Goal: Check status: Check status

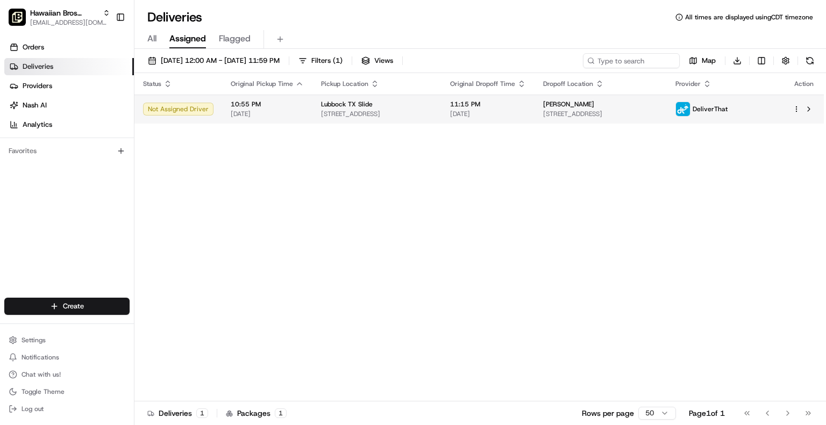
click at [796, 104] on div at bounding box center [804, 109] width 23 height 13
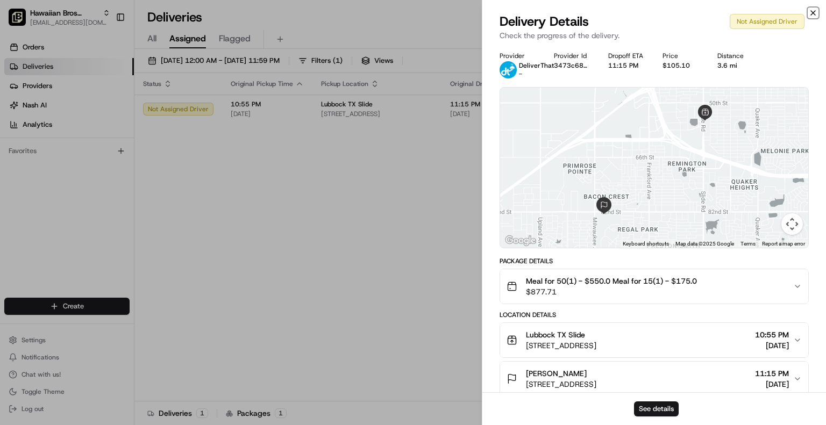
click at [809, 12] on icon "button" at bounding box center [813, 13] width 9 height 9
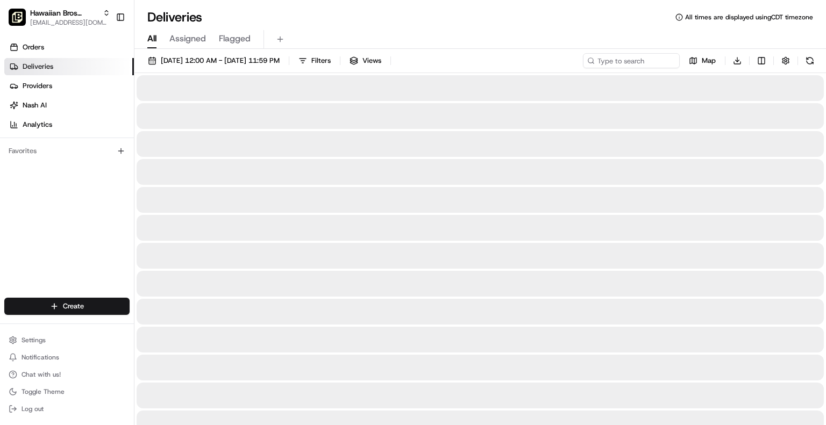
click at [152, 32] on span "All" at bounding box center [151, 38] width 9 height 13
click at [239, 38] on span "Flagged" at bounding box center [235, 38] width 32 height 13
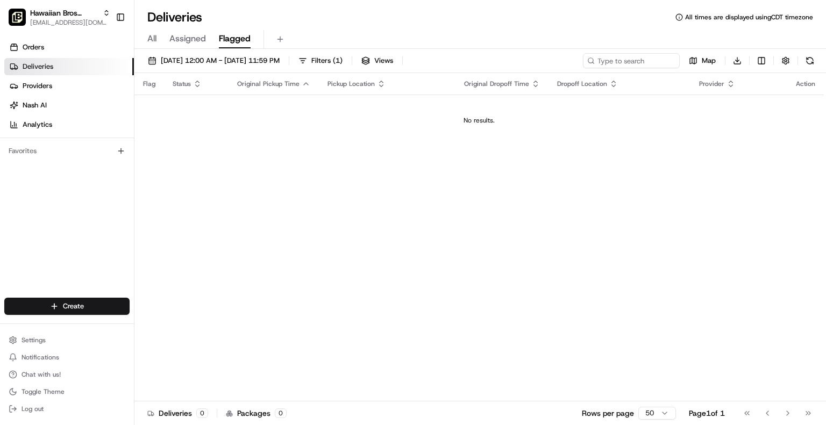
click at [204, 38] on span "Assigned" at bounding box center [187, 38] width 37 height 13
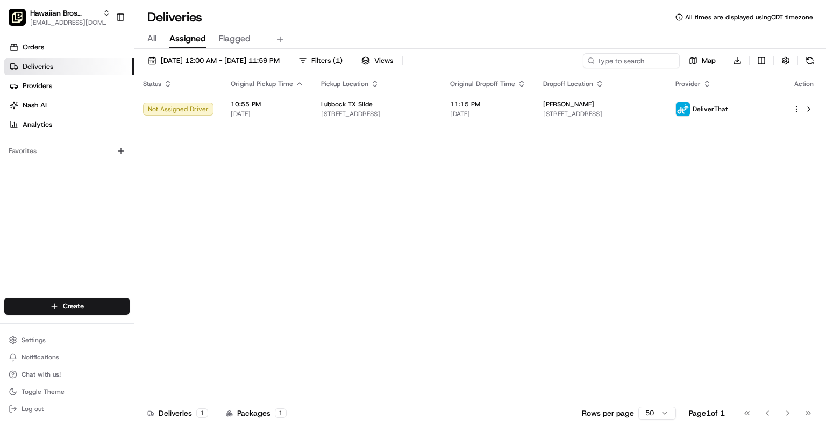
click at [166, 38] on div "All Assigned Flagged" at bounding box center [479, 39] width 691 height 19
click at [152, 36] on span "All" at bounding box center [151, 38] width 9 height 13
